Goal: Transaction & Acquisition: Purchase product/service

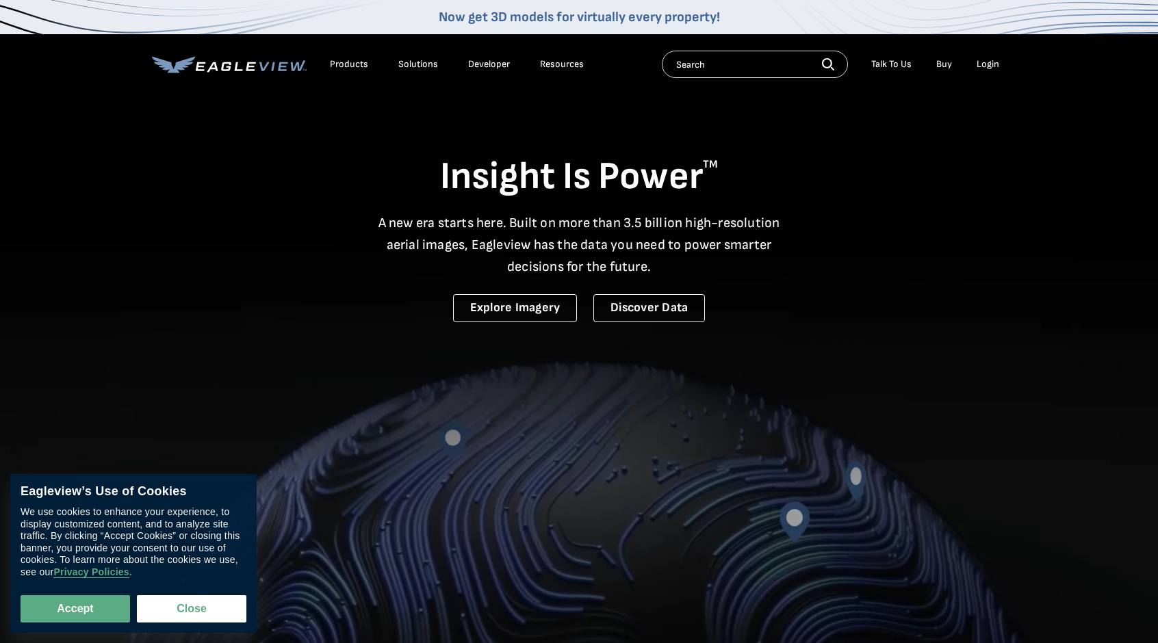
click at [994, 66] on div "Login" at bounding box center [987, 64] width 23 height 12
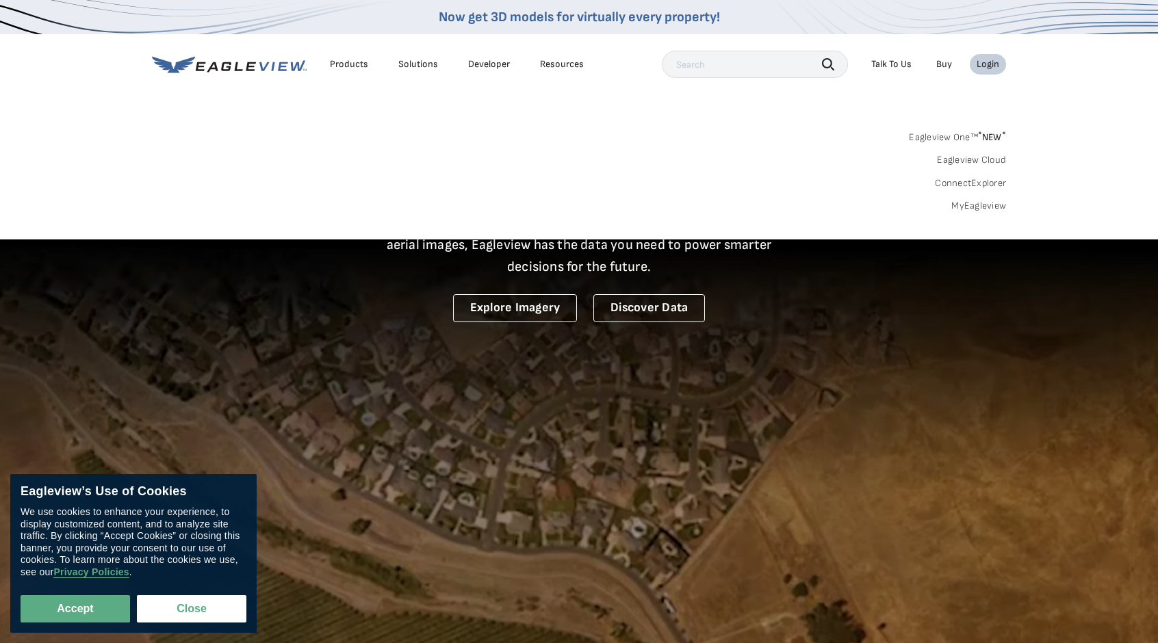
click at [961, 207] on link "MyEagleview" at bounding box center [978, 206] width 55 height 12
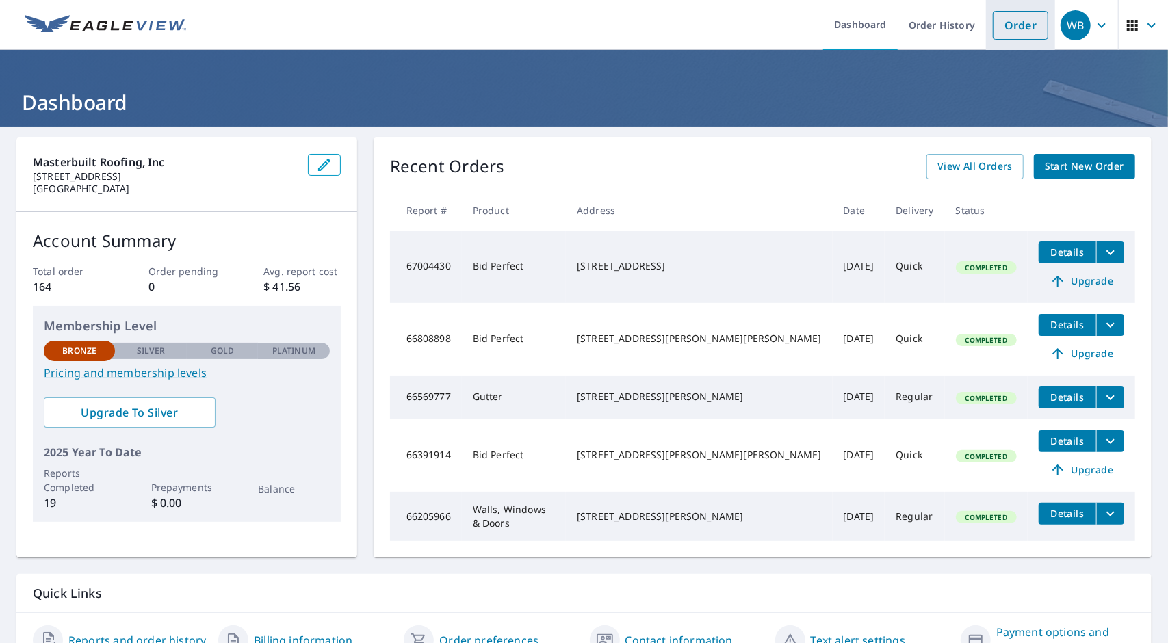
click at [993, 34] on link "Order" at bounding box center [1020, 25] width 55 height 29
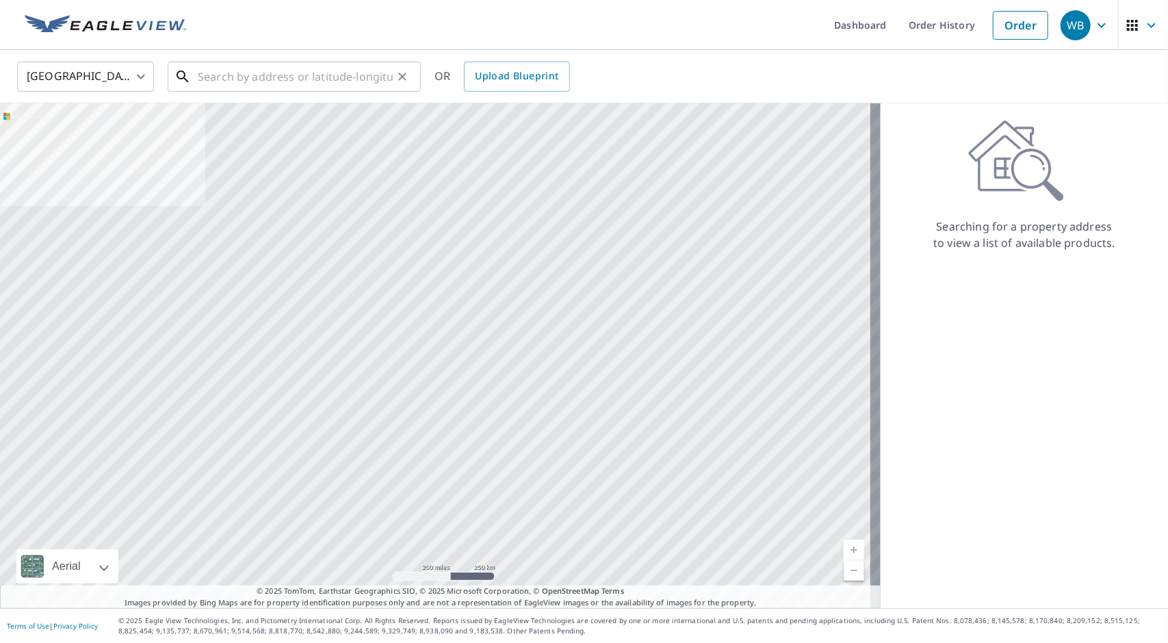
click at [278, 82] on input "text" at bounding box center [295, 76] width 195 height 38
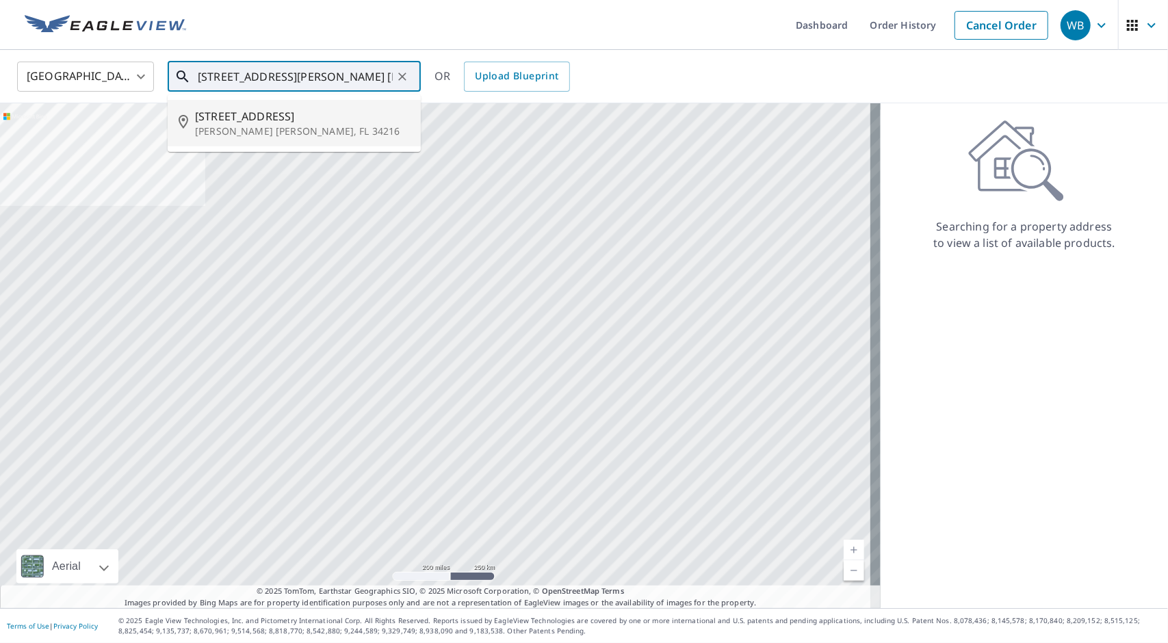
click at [238, 120] on span "314 Pine Ave" at bounding box center [302, 116] width 215 height 16
type input "314 Pine Ave Anna Maria, FL 34216"
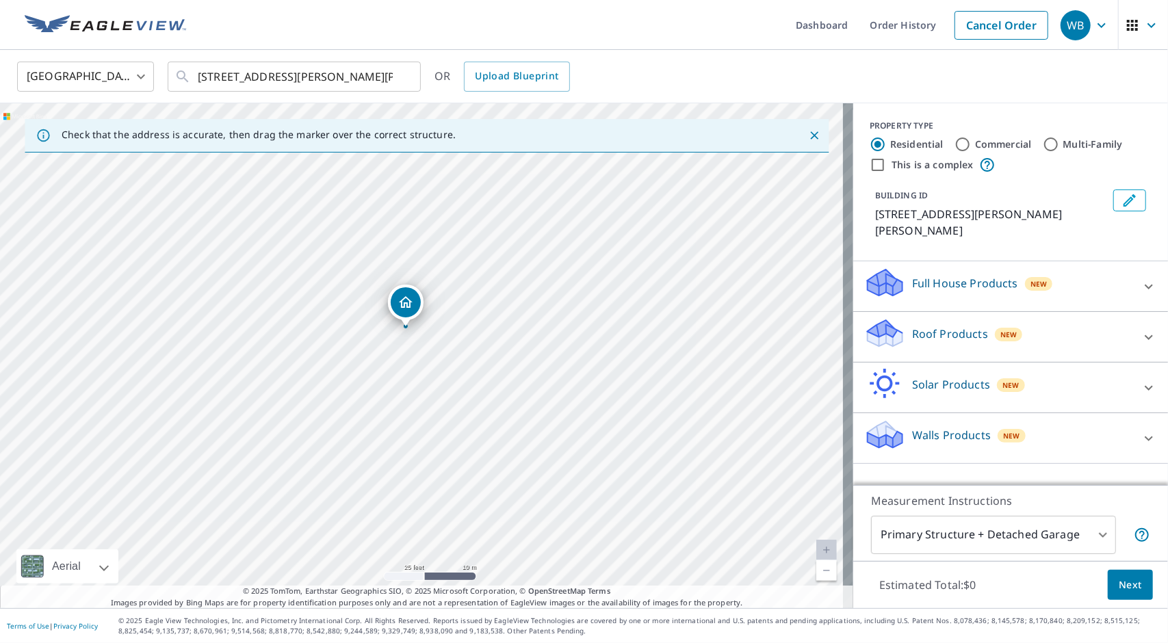
click at [934, 326] on p "Roof Products" at bounding box center [950, 334] width 76 height 16
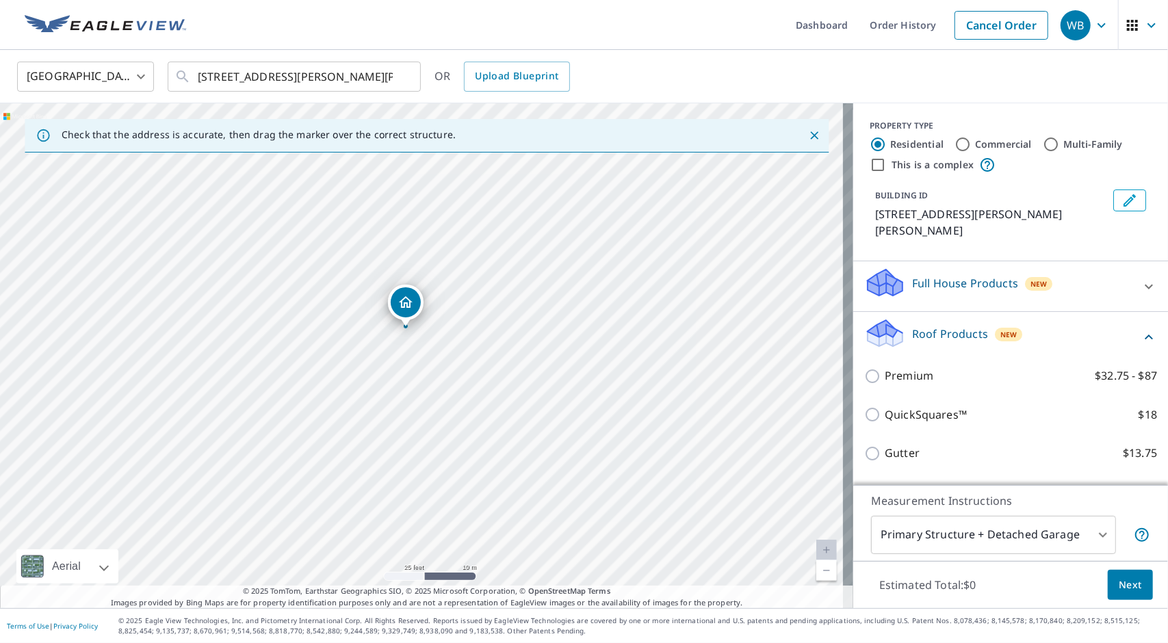
scroll to position [68, 0]
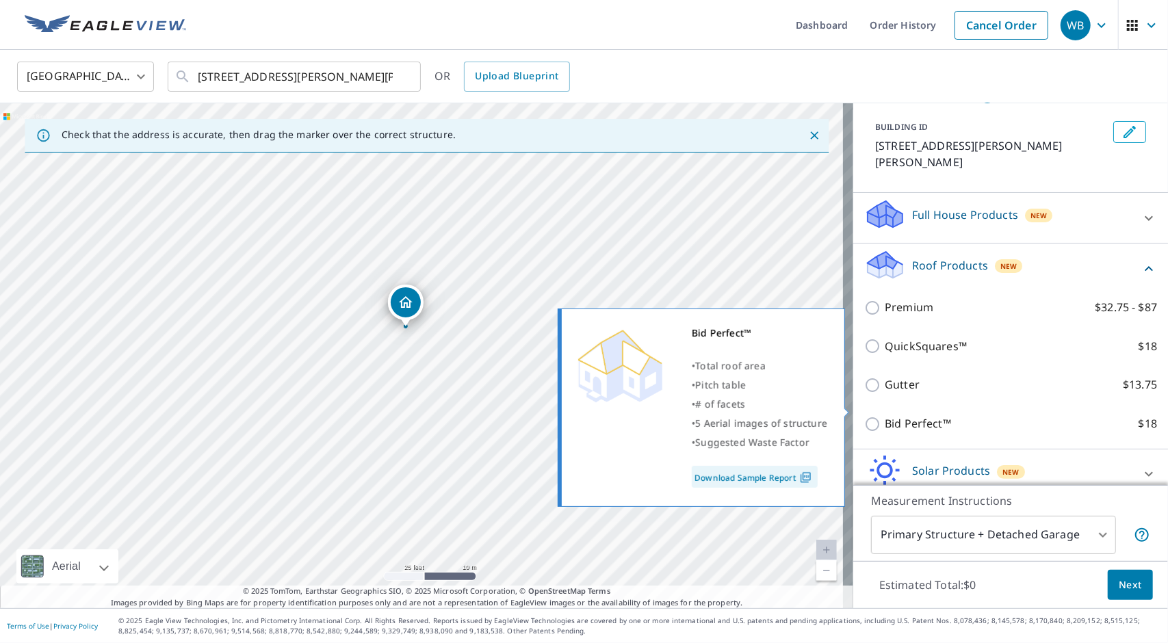
click at [899, 415] on p "Bid Perfect™" at bounding box center [918, 423] width 66 height 17
click at [885, 416] on input "Bid Perfect™ $18" at bounding box center [874, 424] width 21 height 16
checkbox input "true"
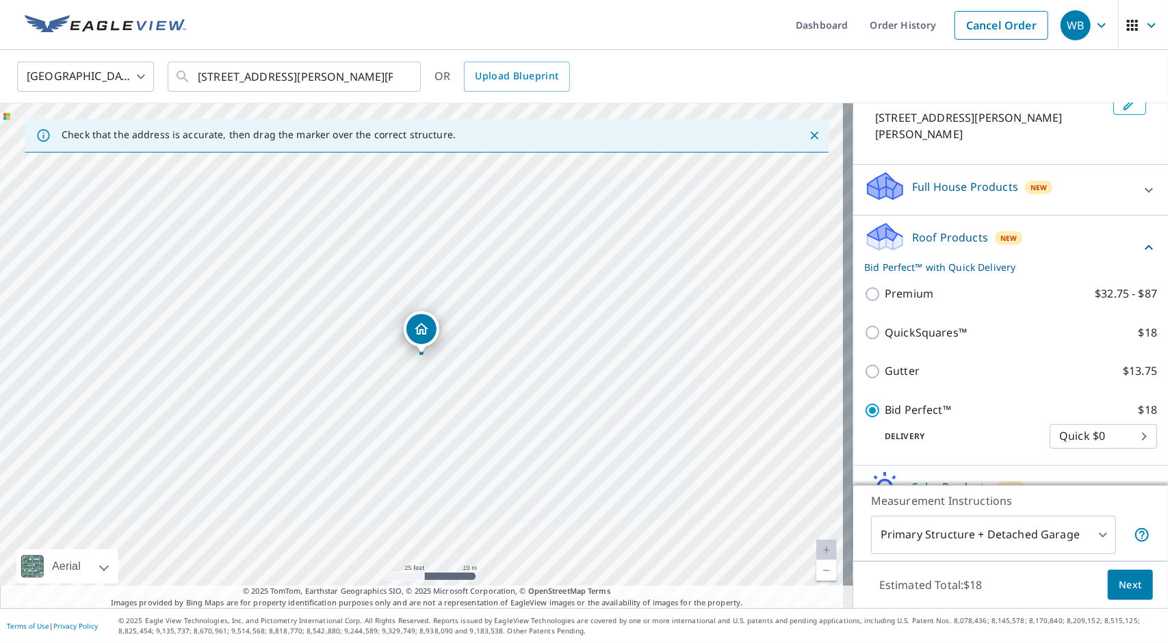
scroll to position [161, 0]
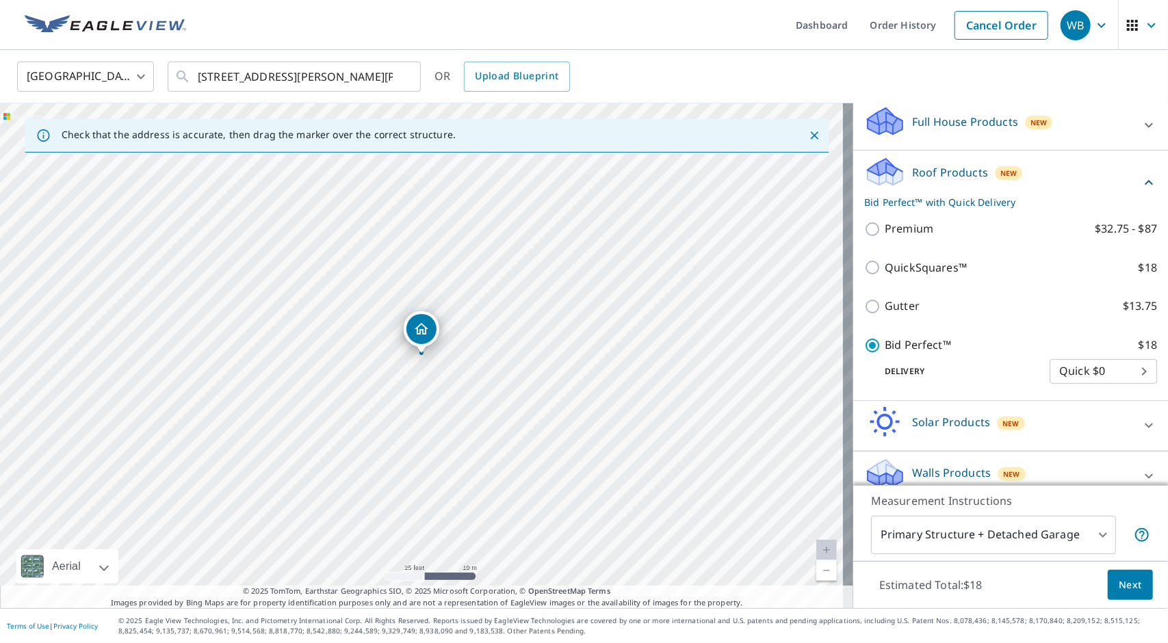
click at [1093, 585] on div "Estimated Total: $18 Next" at bounding box center [1010, 585] width 315 height 48
click at [1108, 588] on button "Next" at bounding box center [1130, 585] width 45 height 31
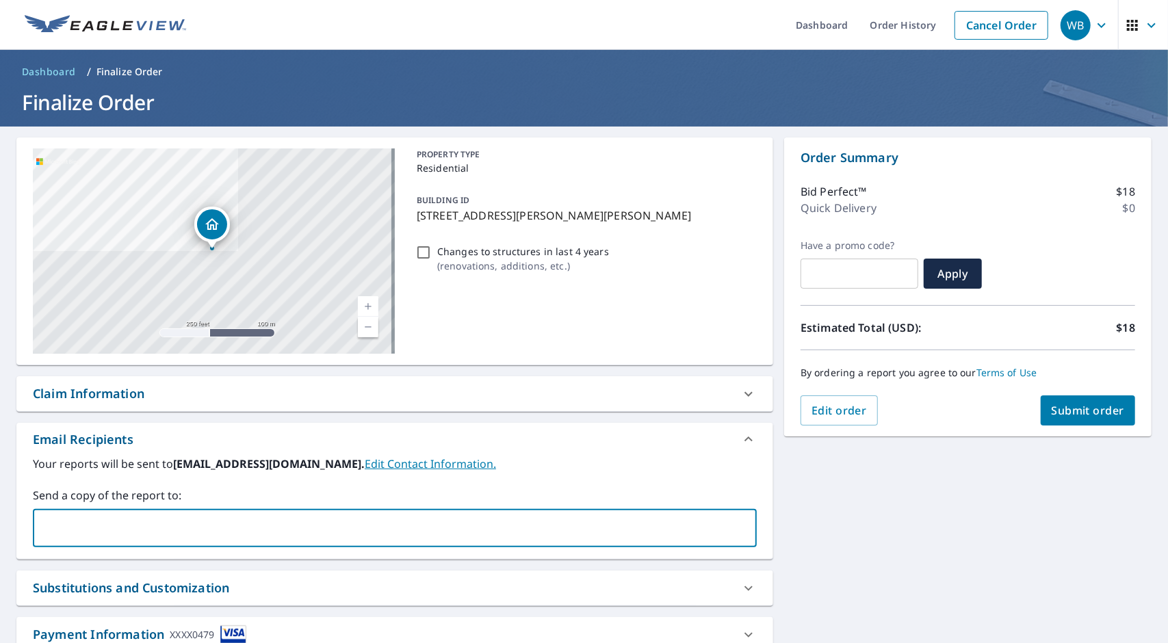
click at [152, 517] on input "text" at bounding box center [384, 528] width 691 height 26
type input "wbaransky@gmail.com"
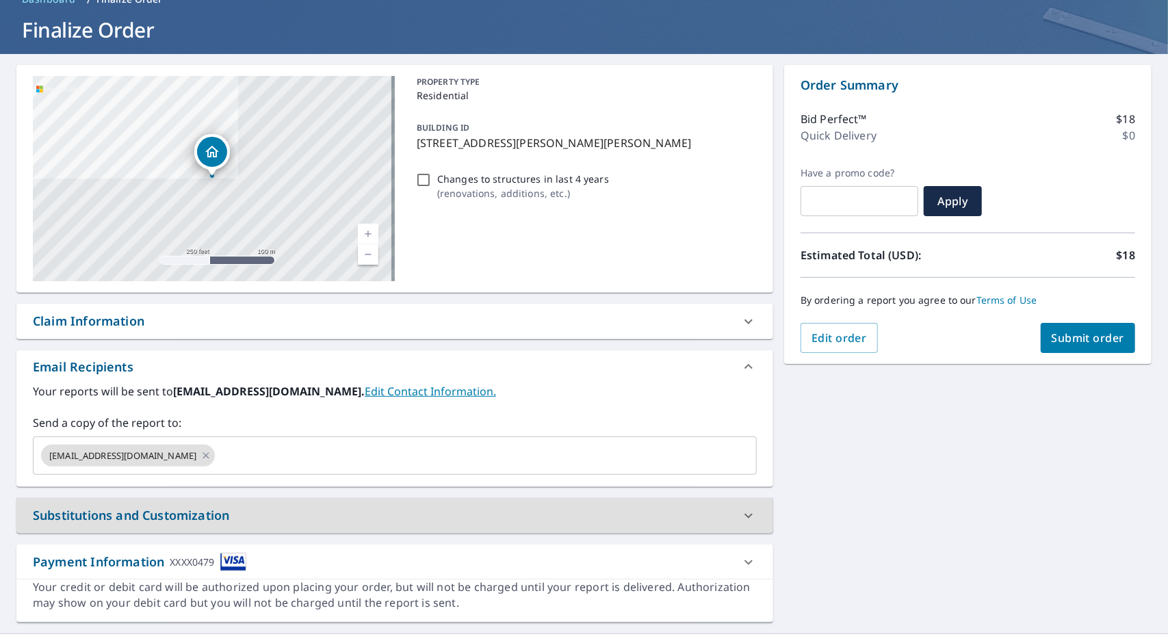
scroll to position [96, 0]
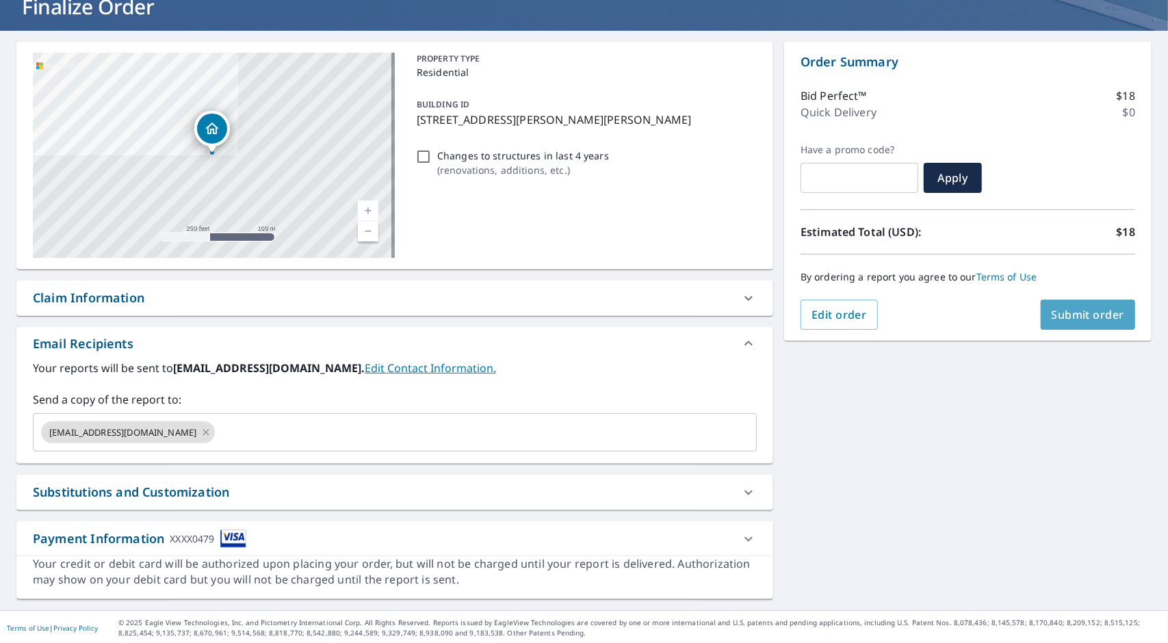
click at [1041, 328] on button "Submit order" at bounding box center [1088, 315] width 95 height 30
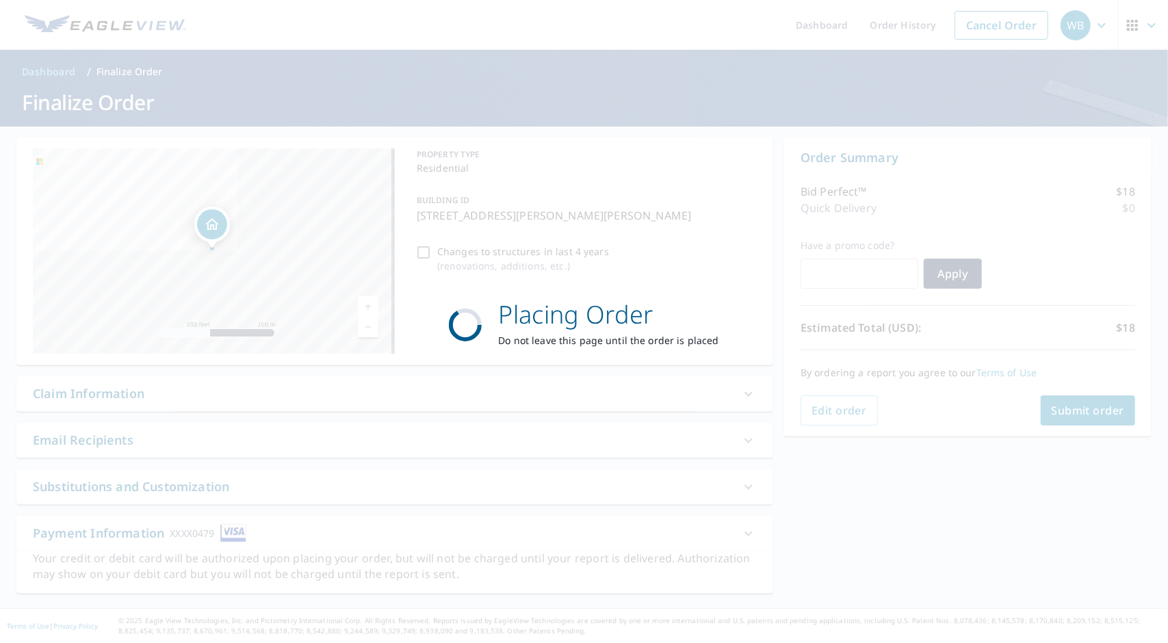
scroll to position [0, 0]
